Goal: Obtain resource: Obtain resource

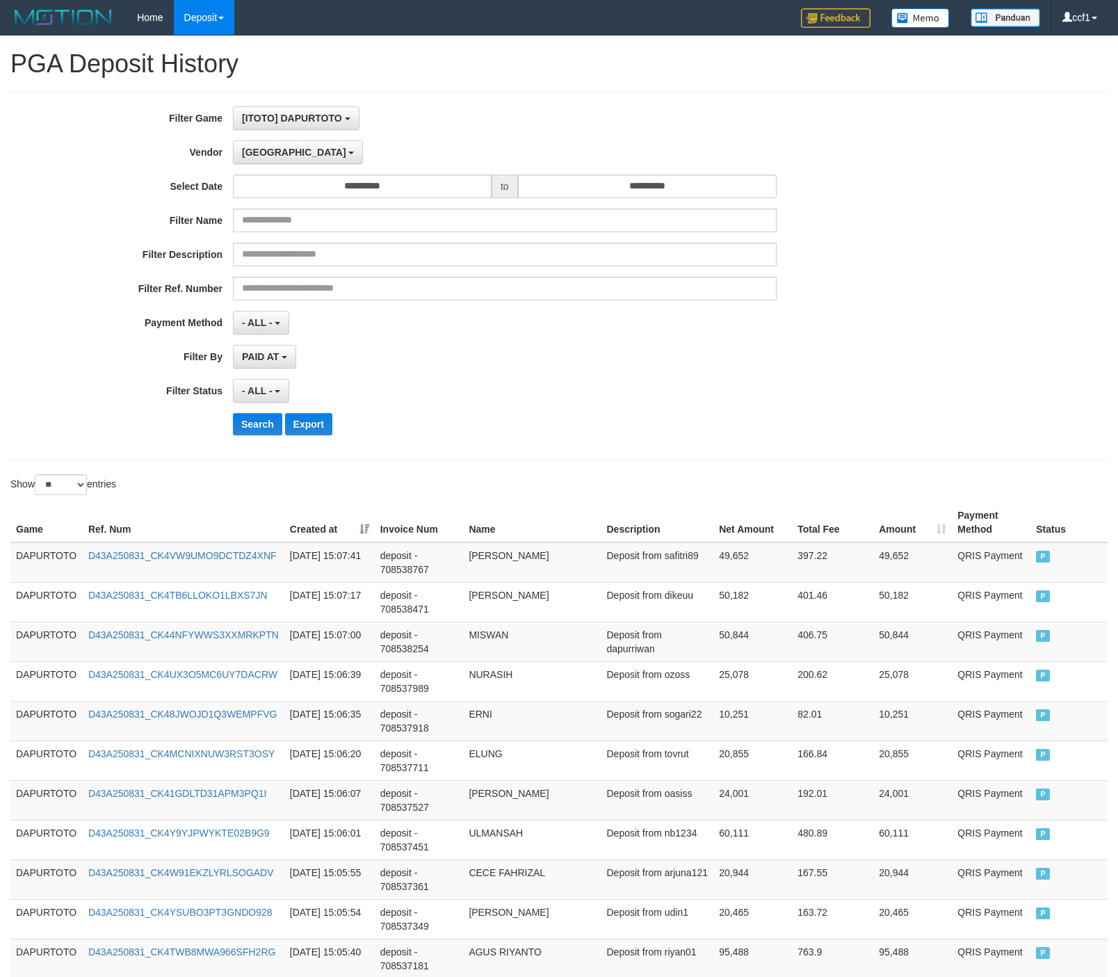
select select "**********"
select select "**"
click at [293, 128] on button "[ITOTO] DAPURTOTO" at bounding box center [296, 118] width 127 height 24
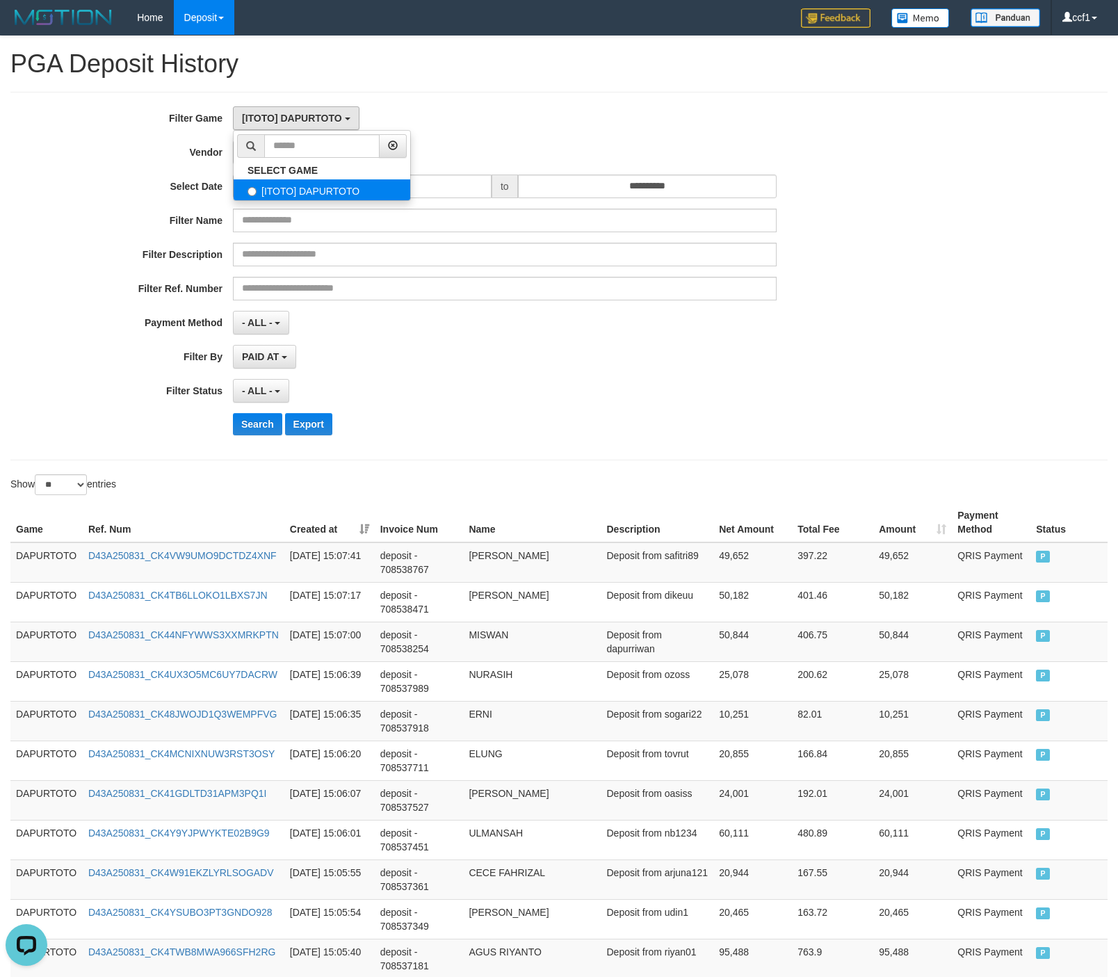
click at [295, 186] on label "[ITOTO] DAPURTOTO" at bounding box center [322, 189] width 177 height 21
click at [510, 80] on div "**********" at bounding box center [559, 821] width 1118 height 1571
click at [264, 148] on span "[GEOGRAPHIC_DATA]" at bounding box center [294, 152] width 104 height 11
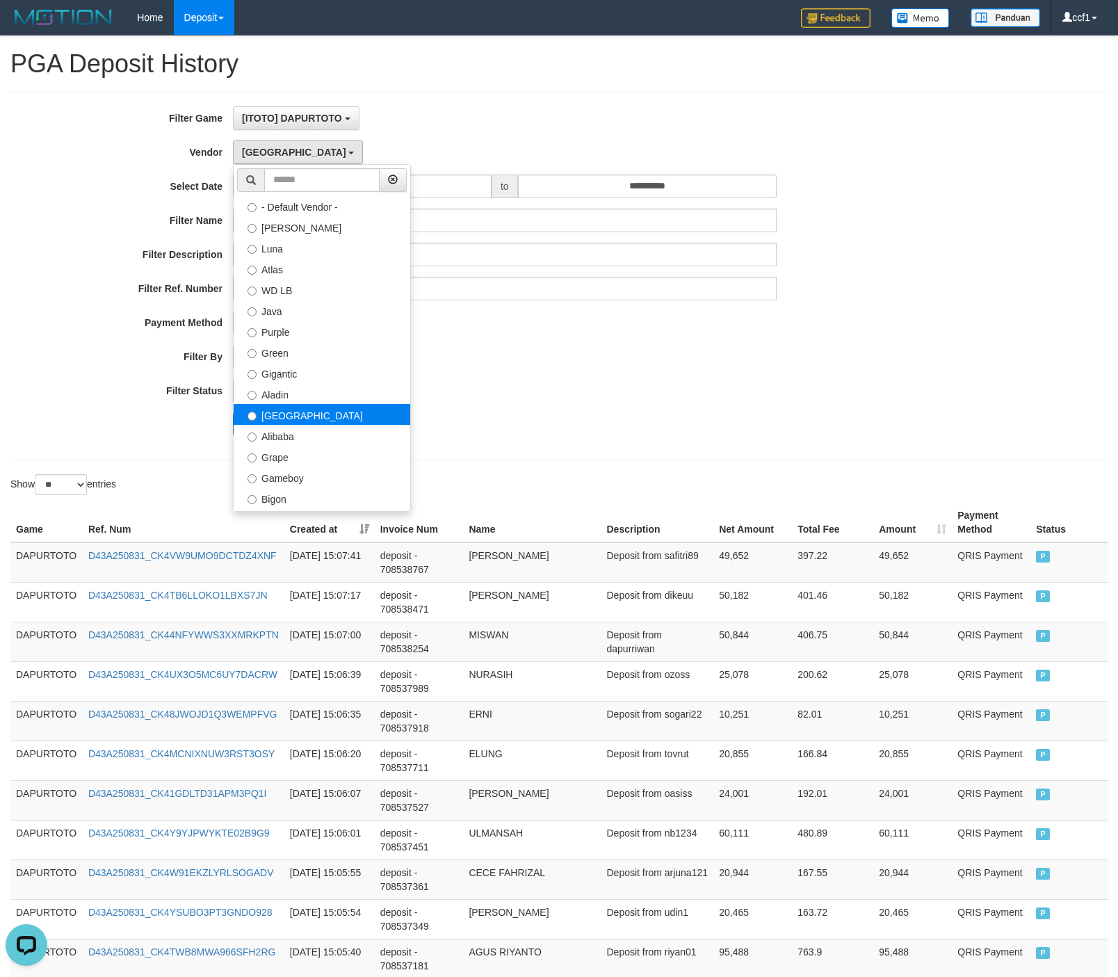
click at [305, 415] on label "[GEOGRAPHIC_DATA]" at bounding box center [322, 414] width 177 height 21
click at [626, 372] on div "**********" at bounding box center [466, 275] width 932 height 339
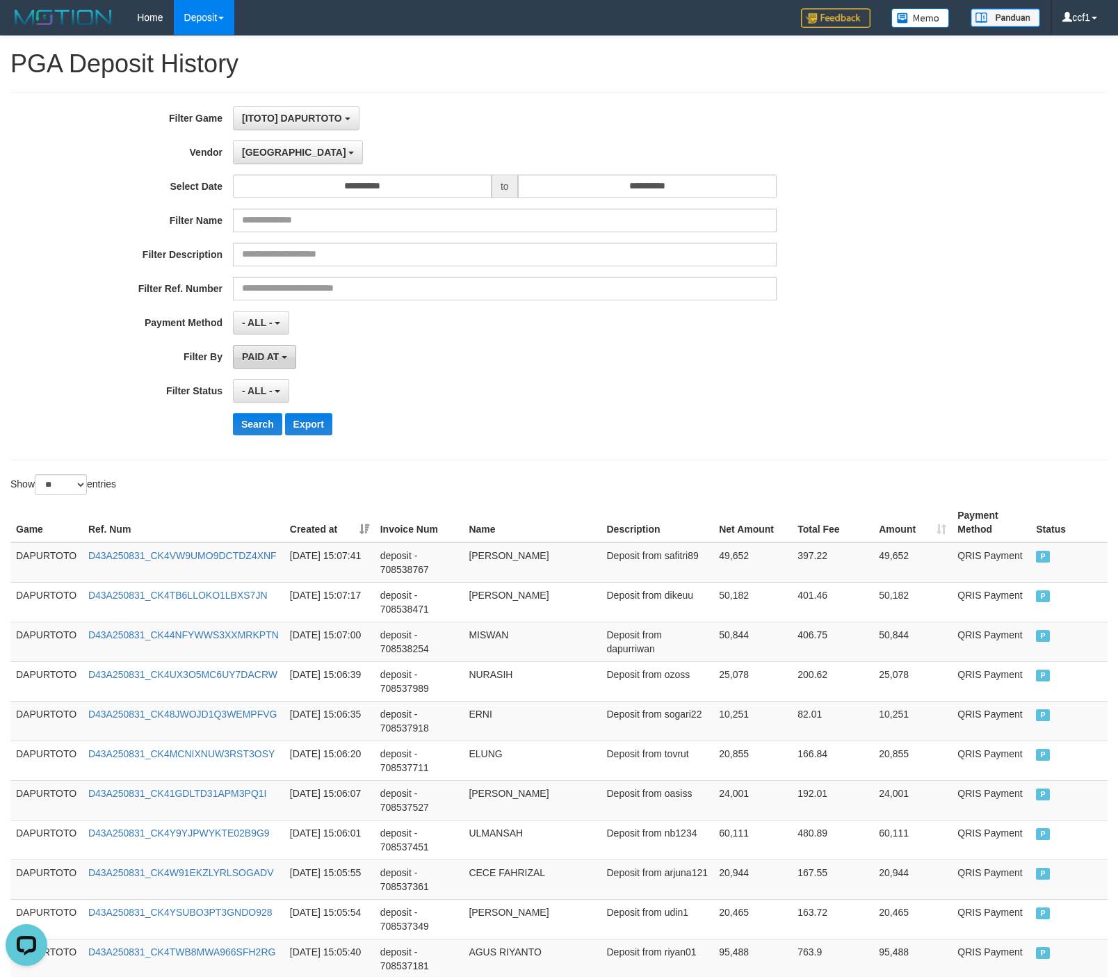
click at [255, 355] on span "PAID AT" at bounding box center [260, 356] width 37 height 11
click at [300, 434] on label "CREATED AT" at bounding box center [322, 431] width 177 height 21
click at [255, 374] on div "**********" at bounding box center [466, 275] width 932 height 339
click at [266, 347] on button "CREATED AT" at bounding box center [277, 357] width 88 height 24
click at [293, 418] on label "PAID AT" at bounding box center [322, 410] width 177 height 21
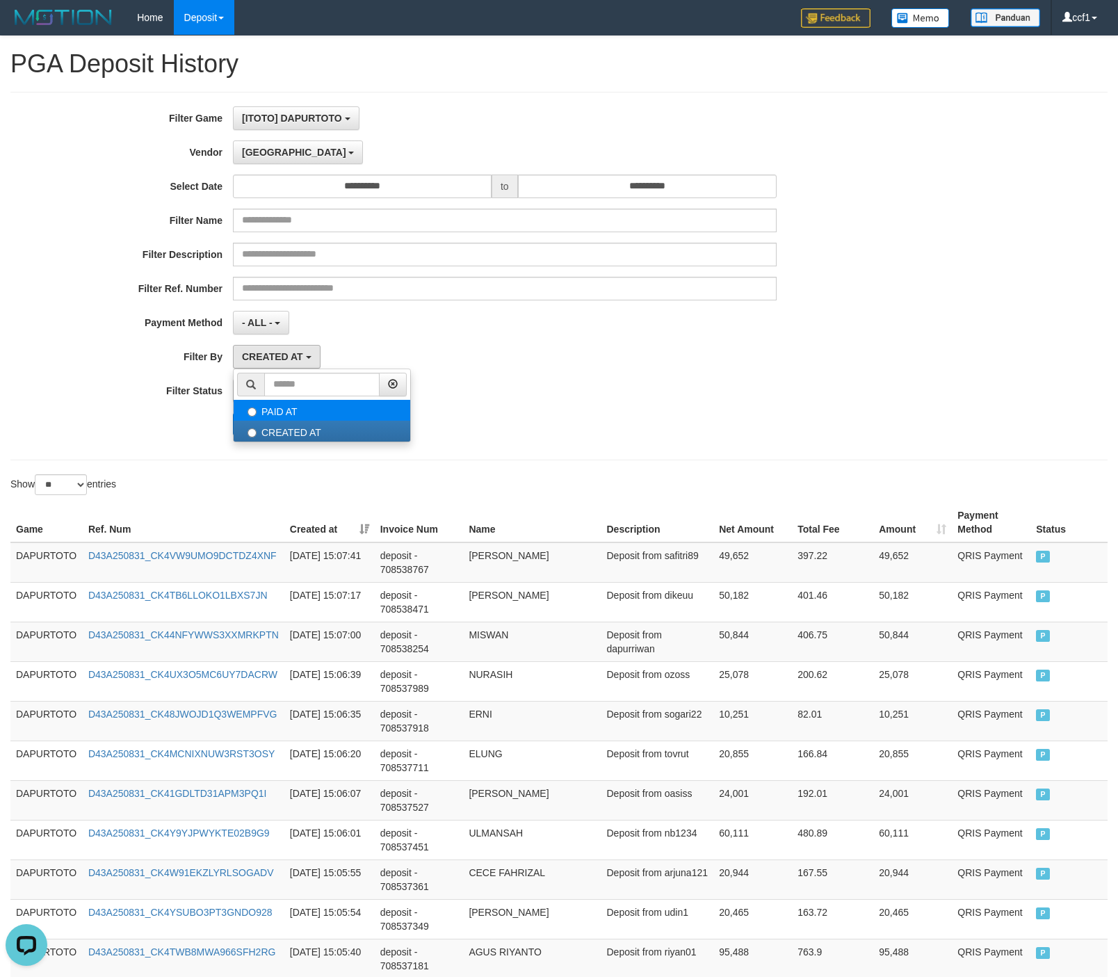
select select "*"
click at [255, 424] on button "Search" at bounding box center [257, 424] width 49 height 22
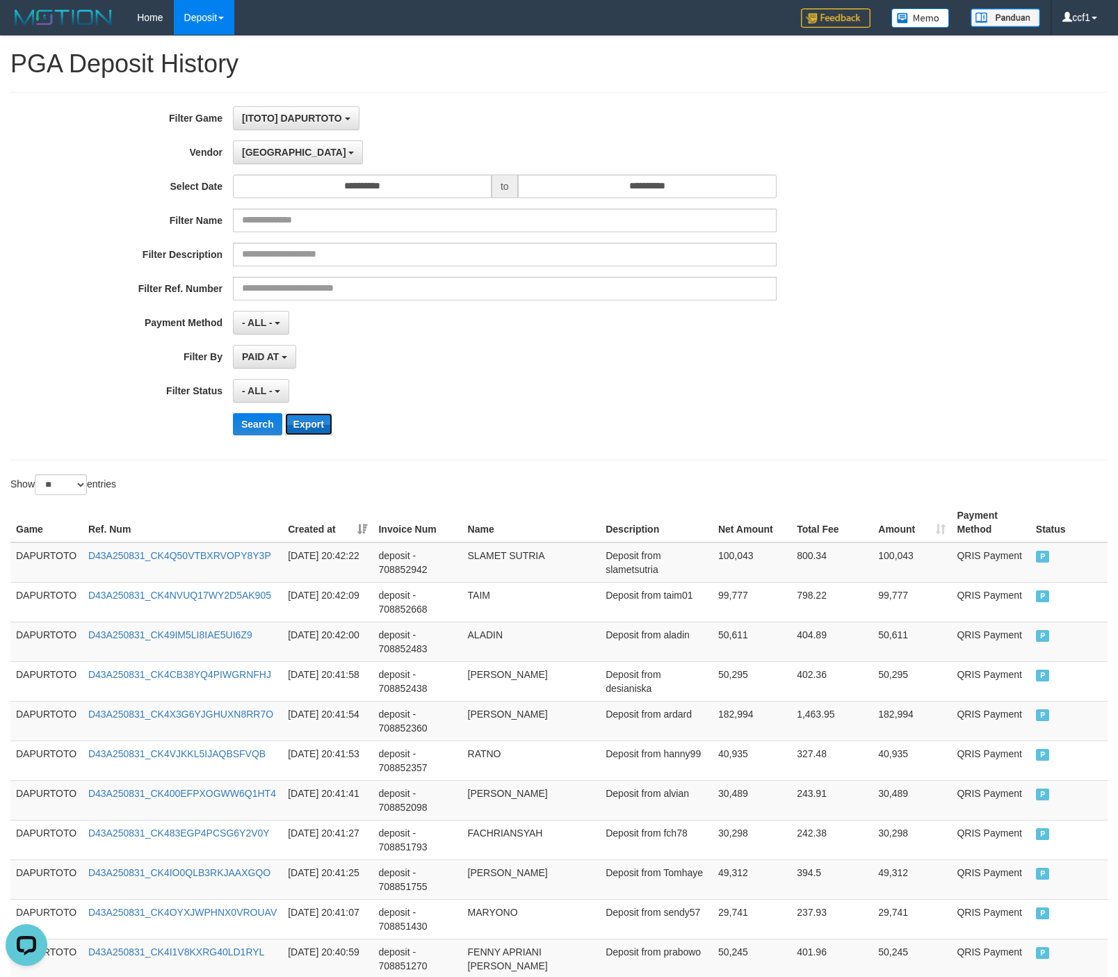
click at [314, 426] on button "Export" at bounding box center [308, 424] width 47 height 22
click at [274, 156] on button "[GEOGRAPHIC_DATA]" at bounding box center [298, 152] width 130 height 24
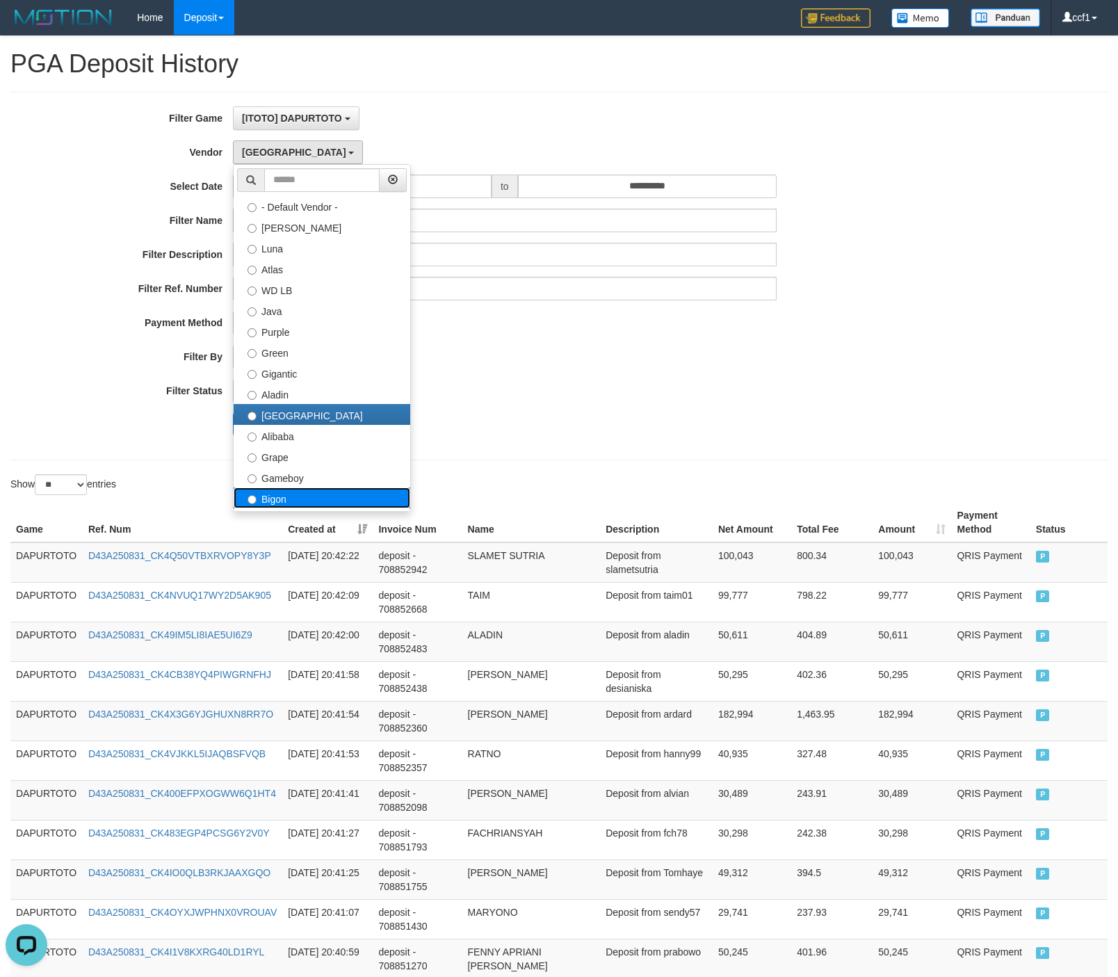
click at [307, 495] on label "Bigon" at bounding box center [322, 498] width 177 height 21
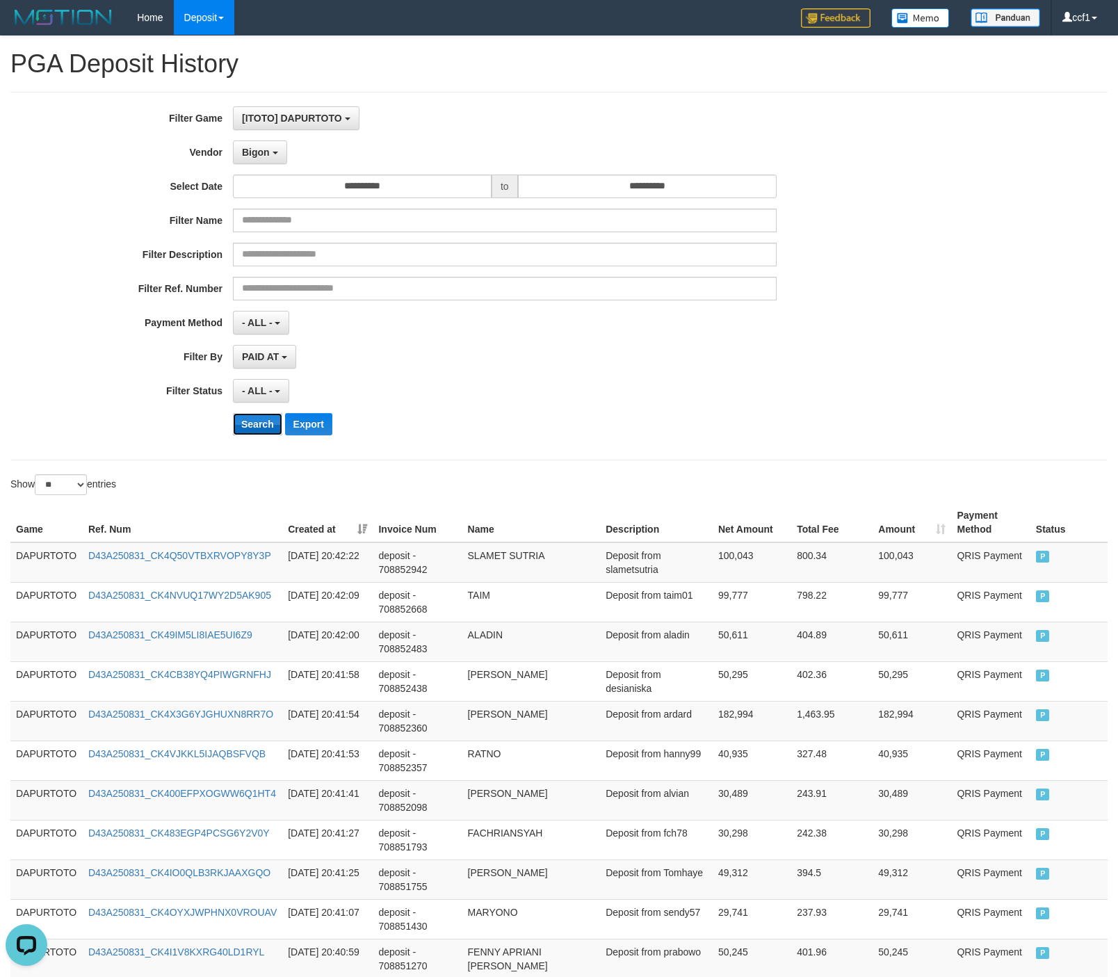
click at [259, 426] on button "Search" at bounding box center [257, 424] width 49 height 22
click at [259, 424] on button "Search" at bounding box center [257, 424] width 49 height 22
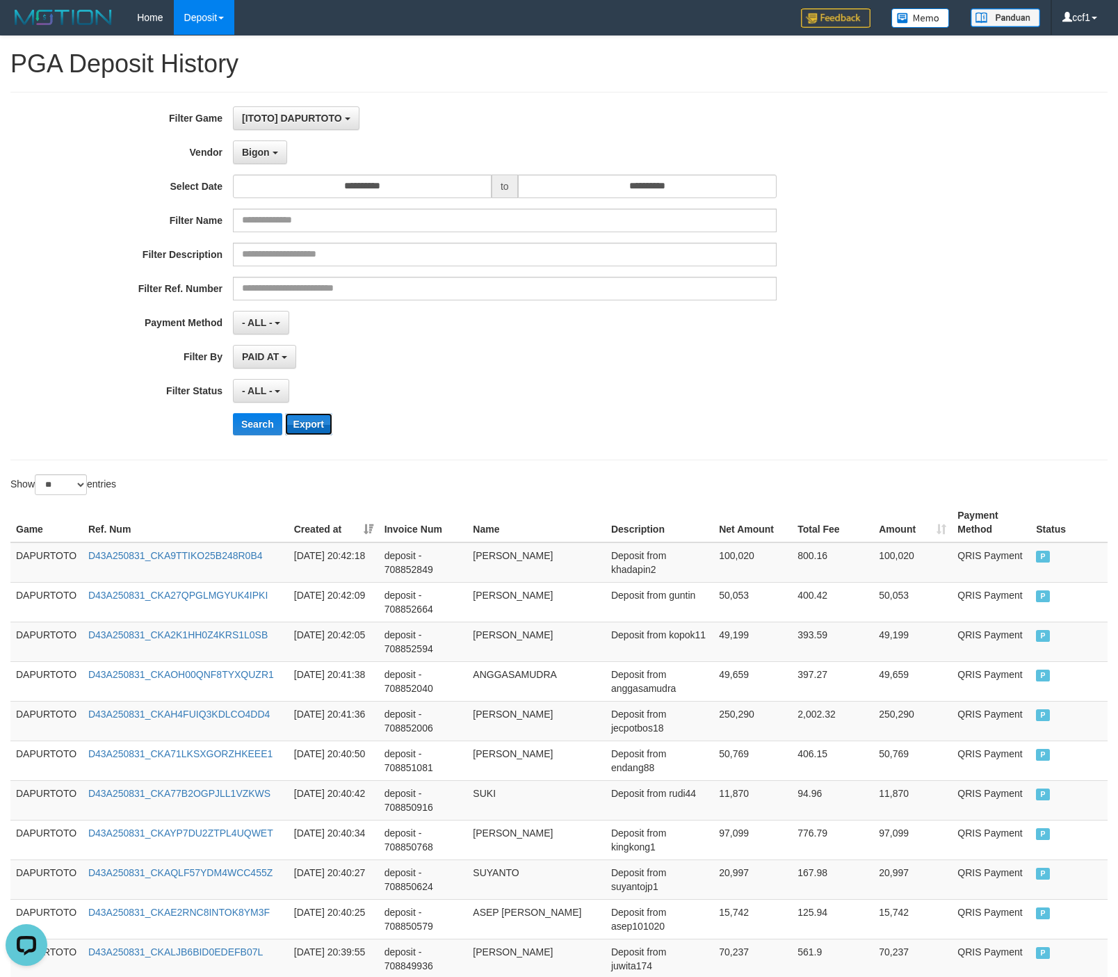
click at [305, 421] on button "Export" at bounding box center [308, 424] width 47 height 22
click at [269, 152] on span "Bigon" at bounding box center [256, 152] width 28 height 11
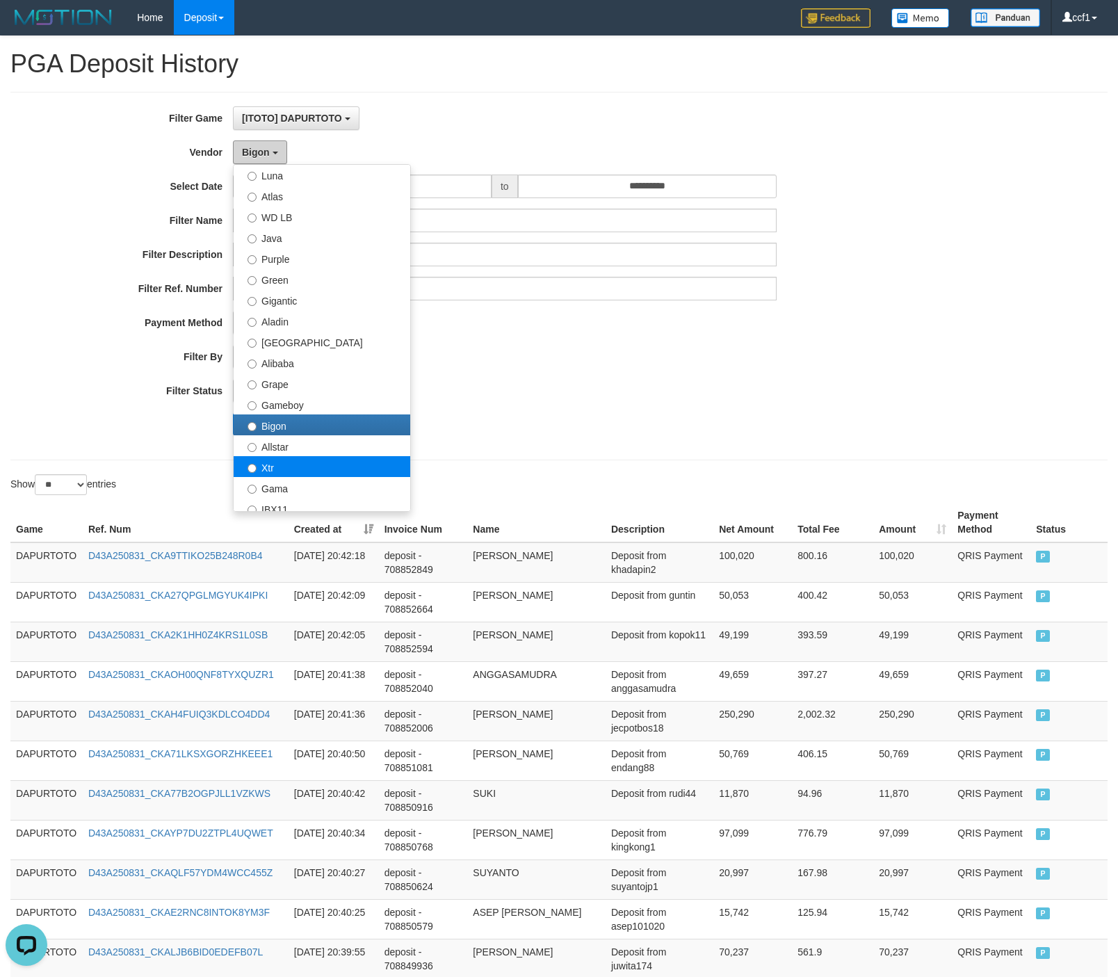
scroll to position [138, 0]
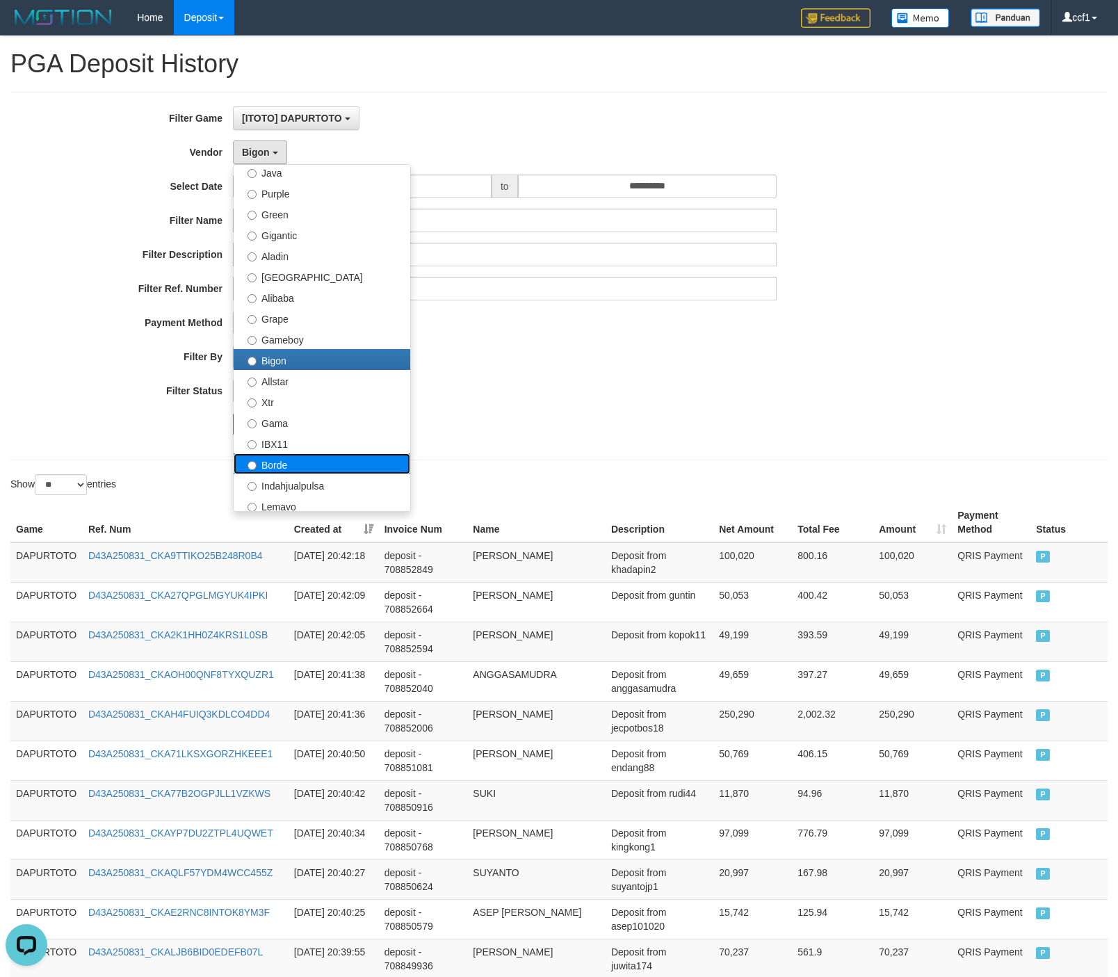
click at [296, 459] on label "Borde" at bounding box center [322, 463] width 177 height 21
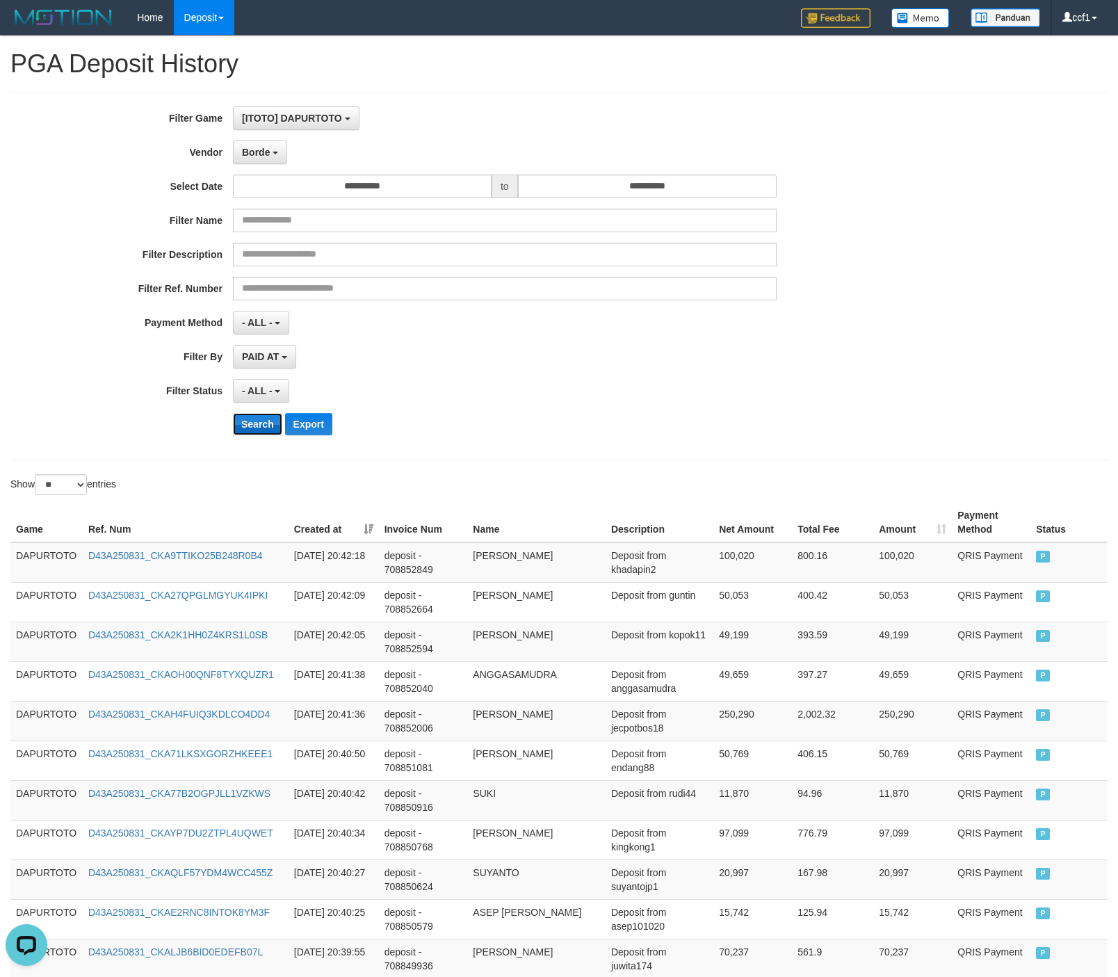
click at [255, 430] on button "Search" at bounding box center [257, 424] width 49 height 22
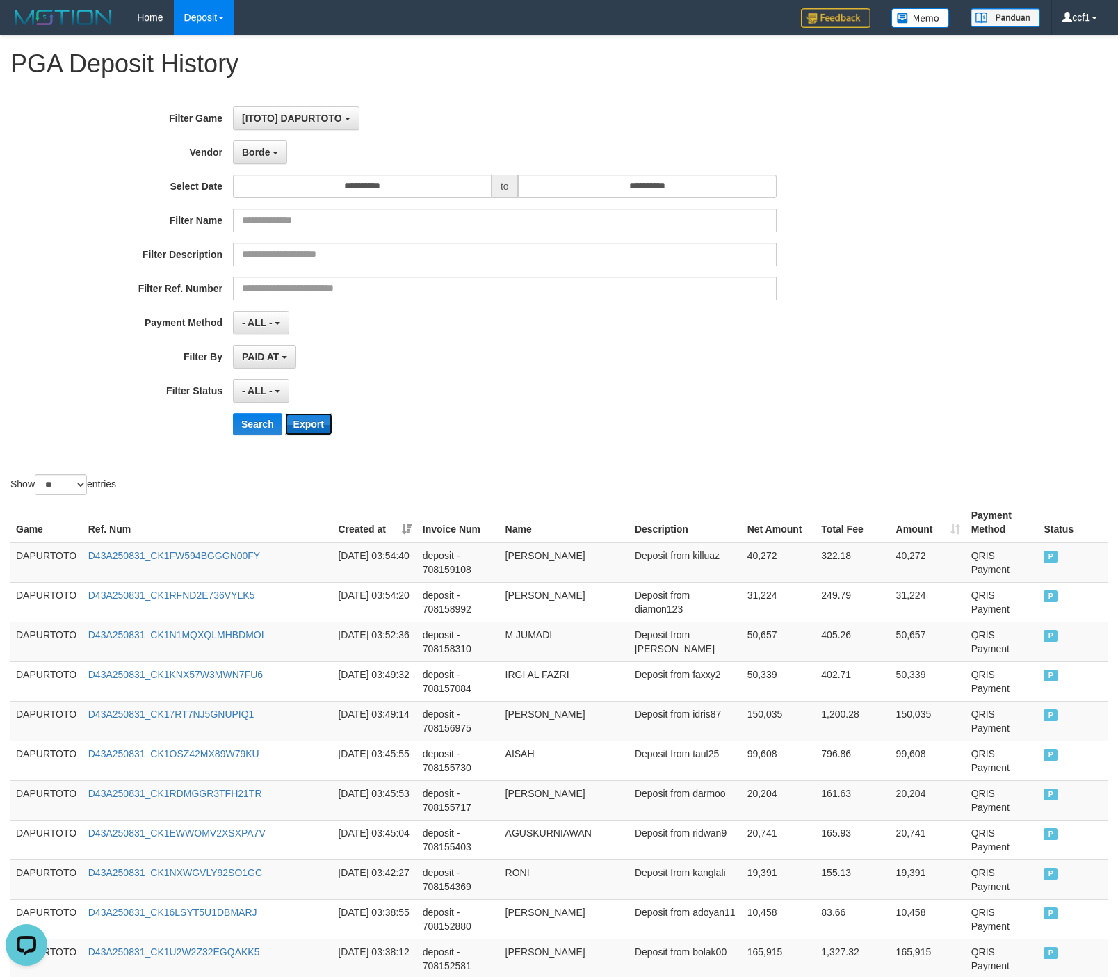
click at [305, 428] on button "Export" at bounding box center [308, 424] width 47 height 22
click at [259, 431] on button "Search" at bounding box center [257, 424] width 49 height 22
click at [278, 161] on button "Borde" at bounding box center [260, 152] width 54 height 24
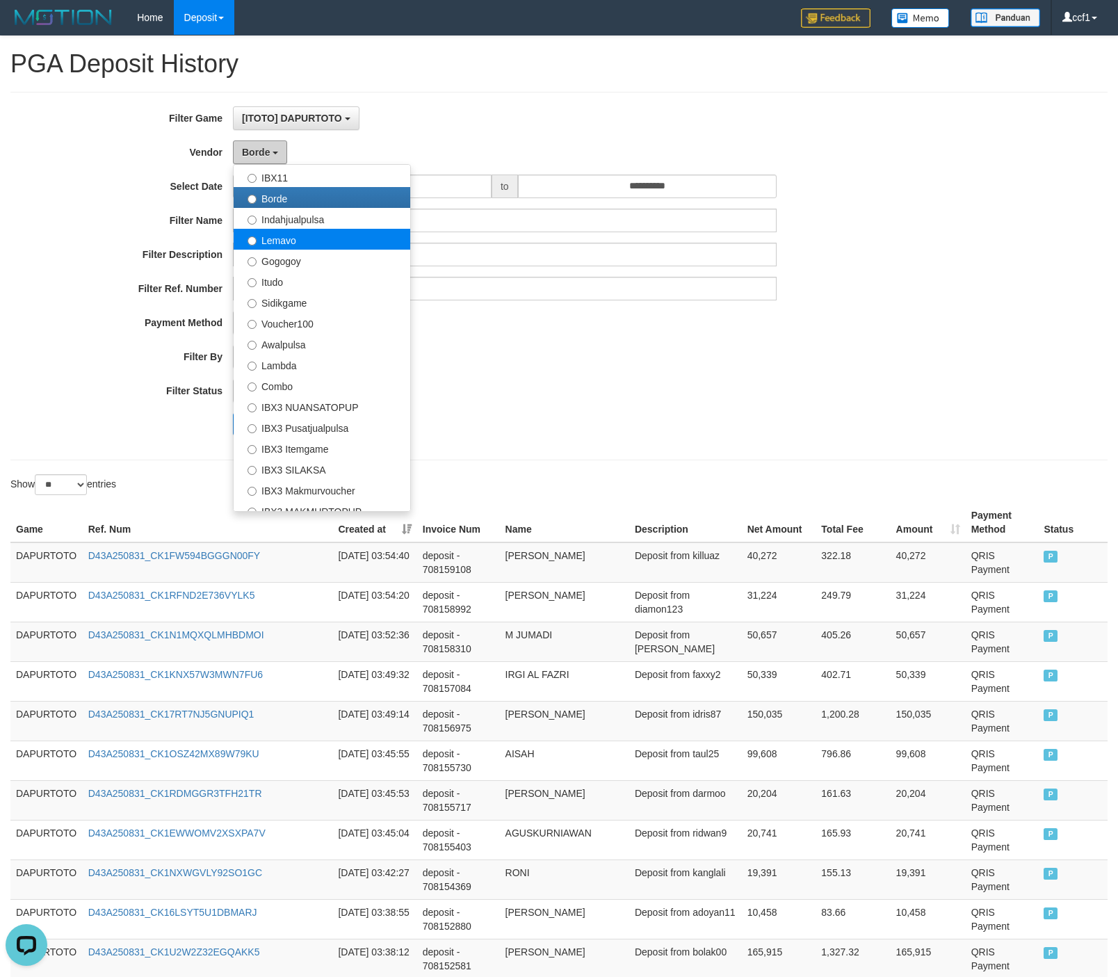
scroll to position [456, 0]
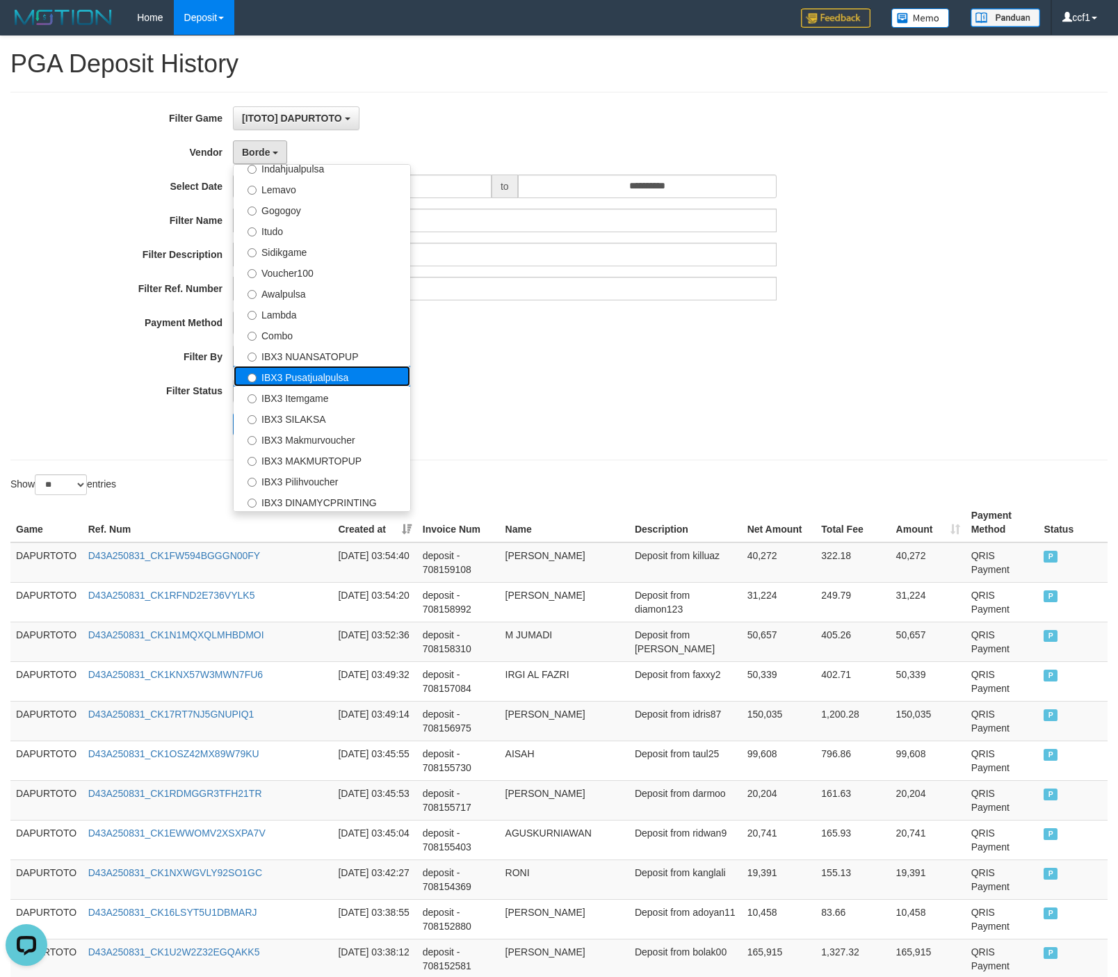
click at [319, 382] on label "IBX3 Pusatjualpulsa" at bounding box center [322, 376] width 177 height 21
select select "**********"
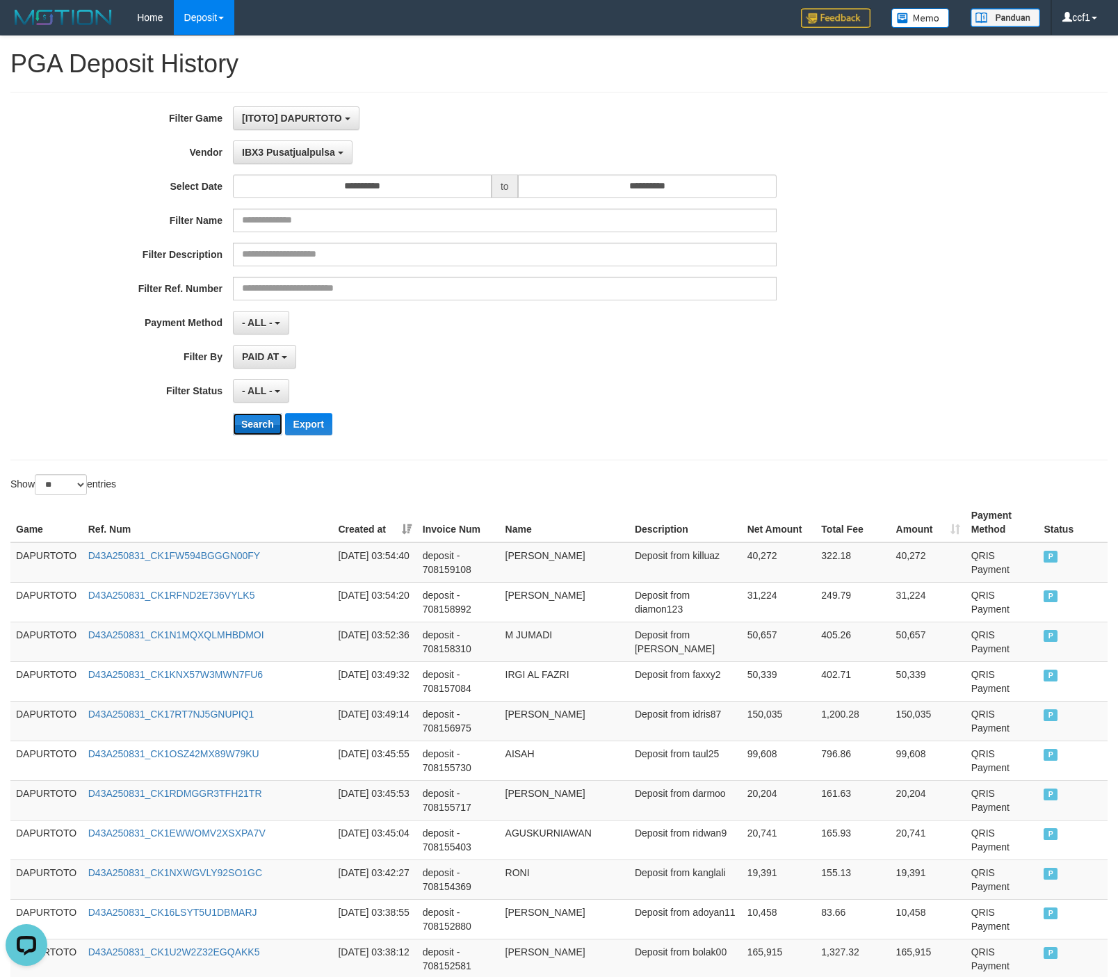
click at [243, 428] on button "Search" at bounding box center [257, 424] width 49 height 22
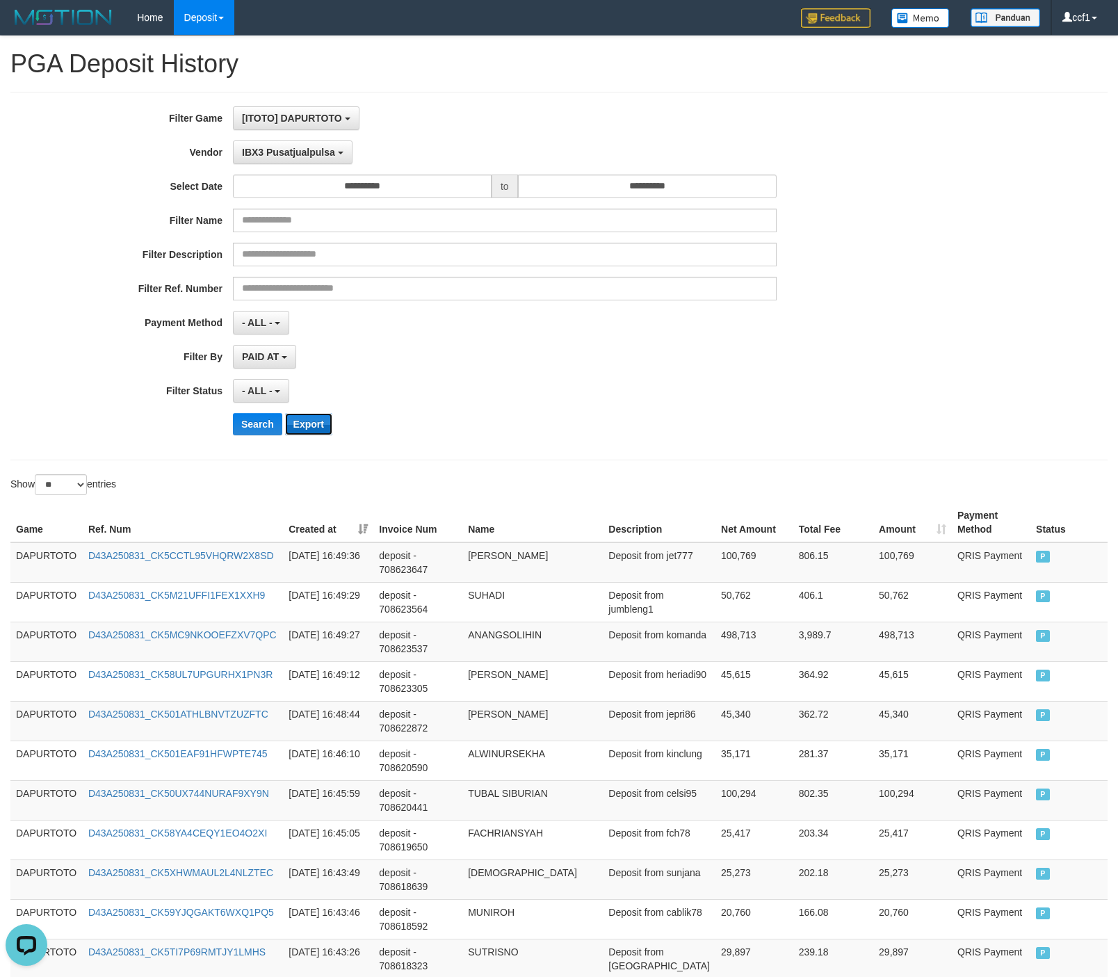
click at [314, 426] on button "Export" at bounding box center [308, 424] width 47 height 22
